Goal: Find specific page/section: Find specific page/section

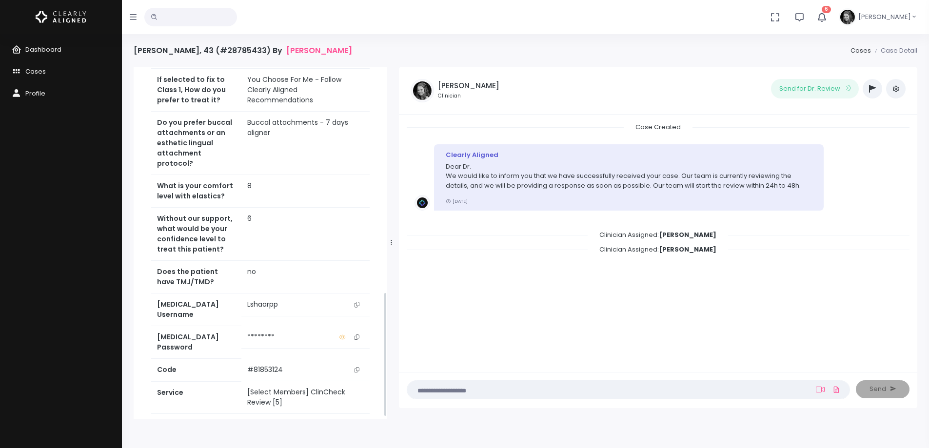
scroll to position [634, 0]
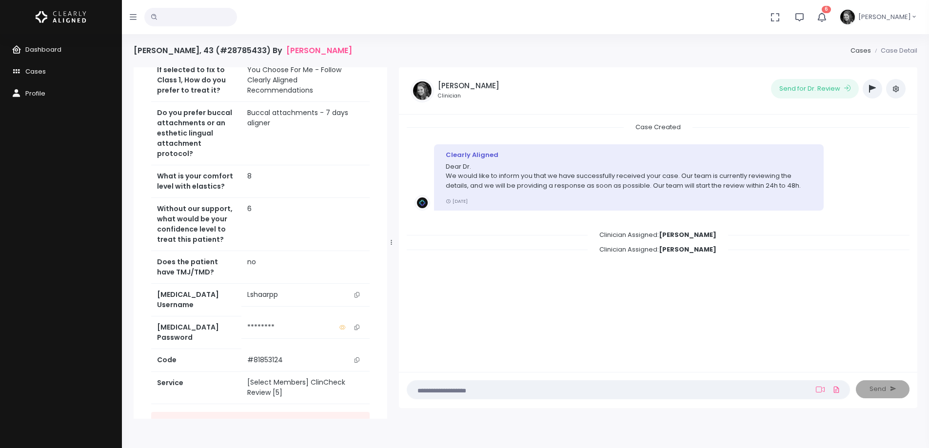
click at [357, 292] on icon "scrollable content" at bounding box center [356, 294] width 5 height 5
click at [358, 292] on icon "scrollable content" at bounding box center [356, 294] width 5 height 5
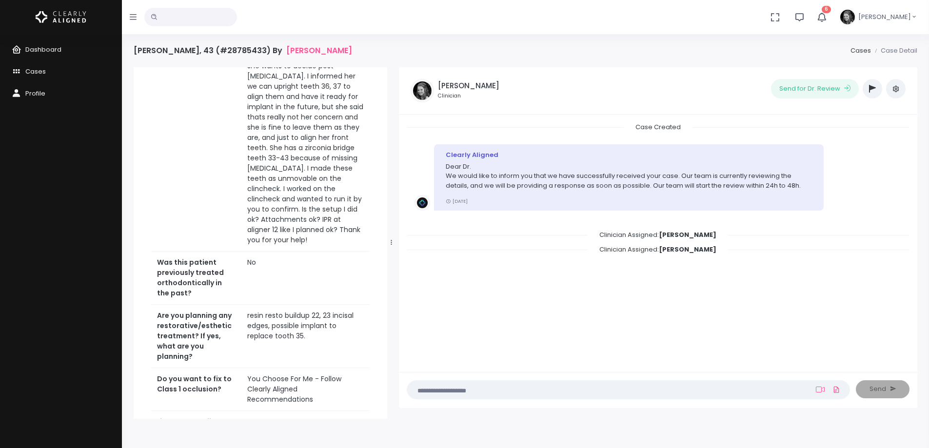
scroll to position [0, 0]
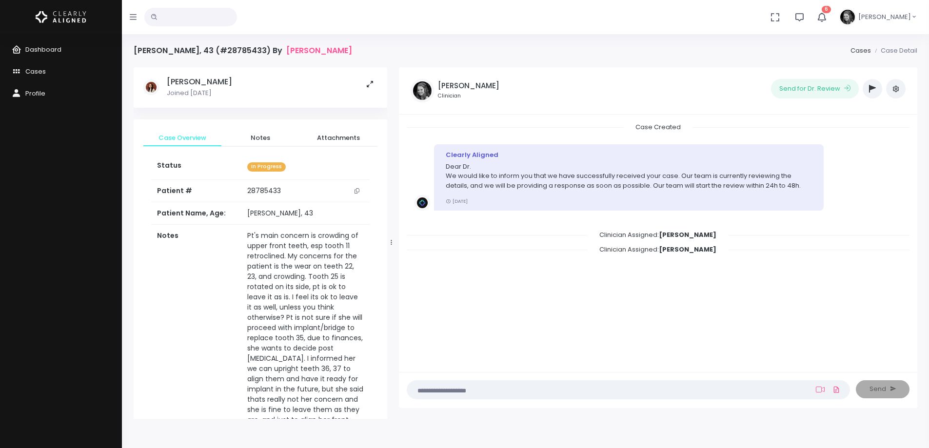
click at [357, 189] on icon "scrollable content" at bounding box center [356, 190] width 5 height 5
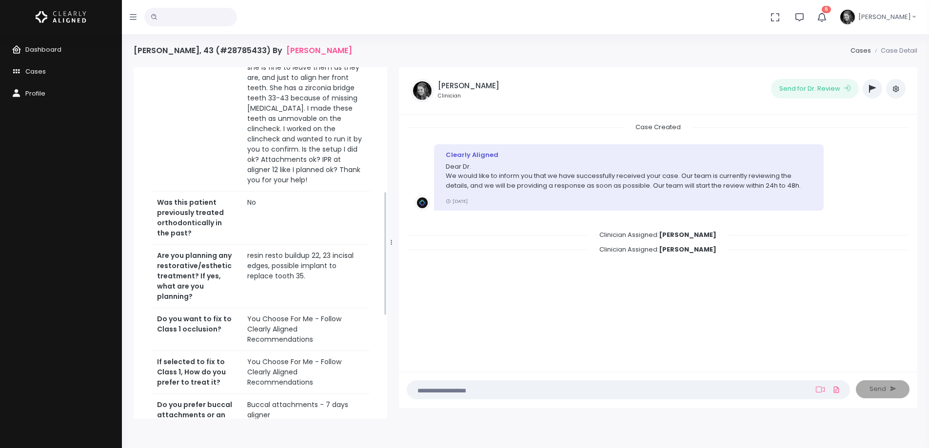
scroll to position [342, 0]
click at [43, 49] on span "Dashboard" at bounding box center [43, 49] width 36 height 9
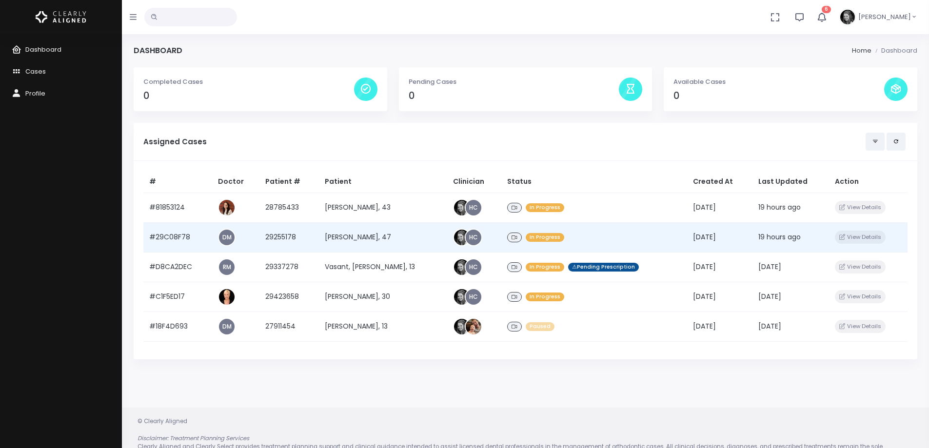
click at [181, 238] on td "#29C08F78" at bounding box center [177, 237] width 69 height 30
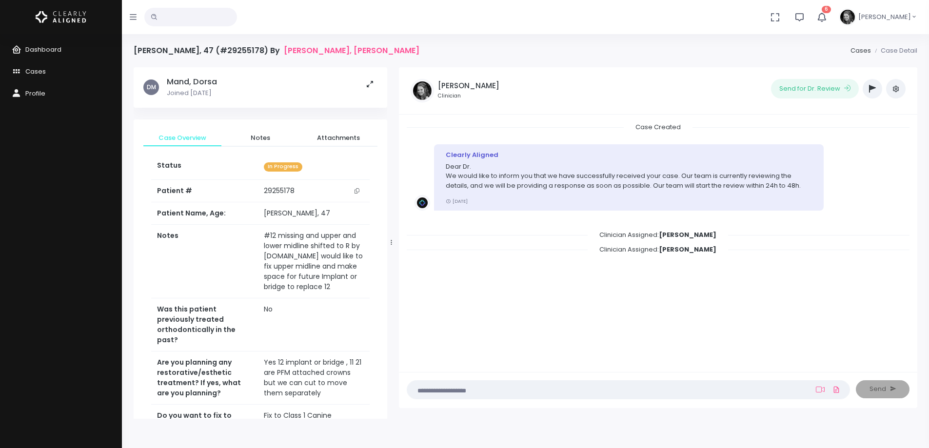
click at [359, 189] on icon "scrollable content" at bounding box center [356, 190] width 5 height 5
